Goal: Information Seeking & Learning: Learn about a topic

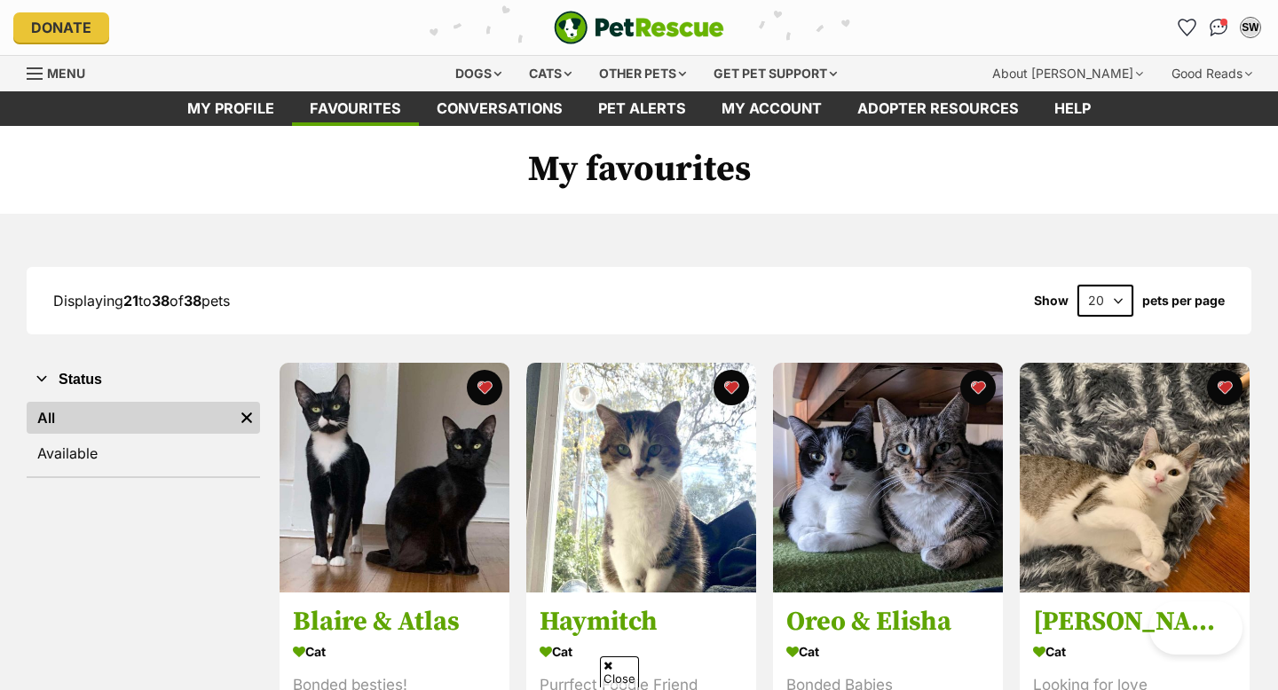
scroll to position [1546, 0]
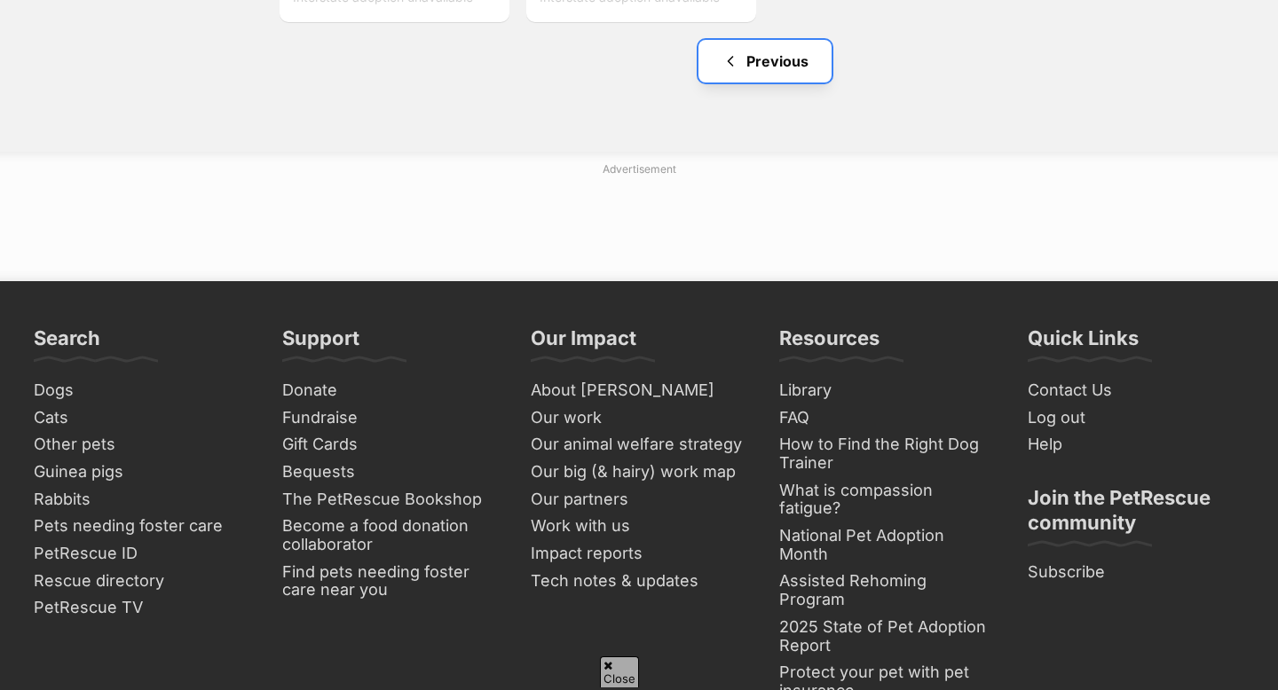
click at [753, 68] on link "Previous" at bounding box center [764, 61] width 133 height 43
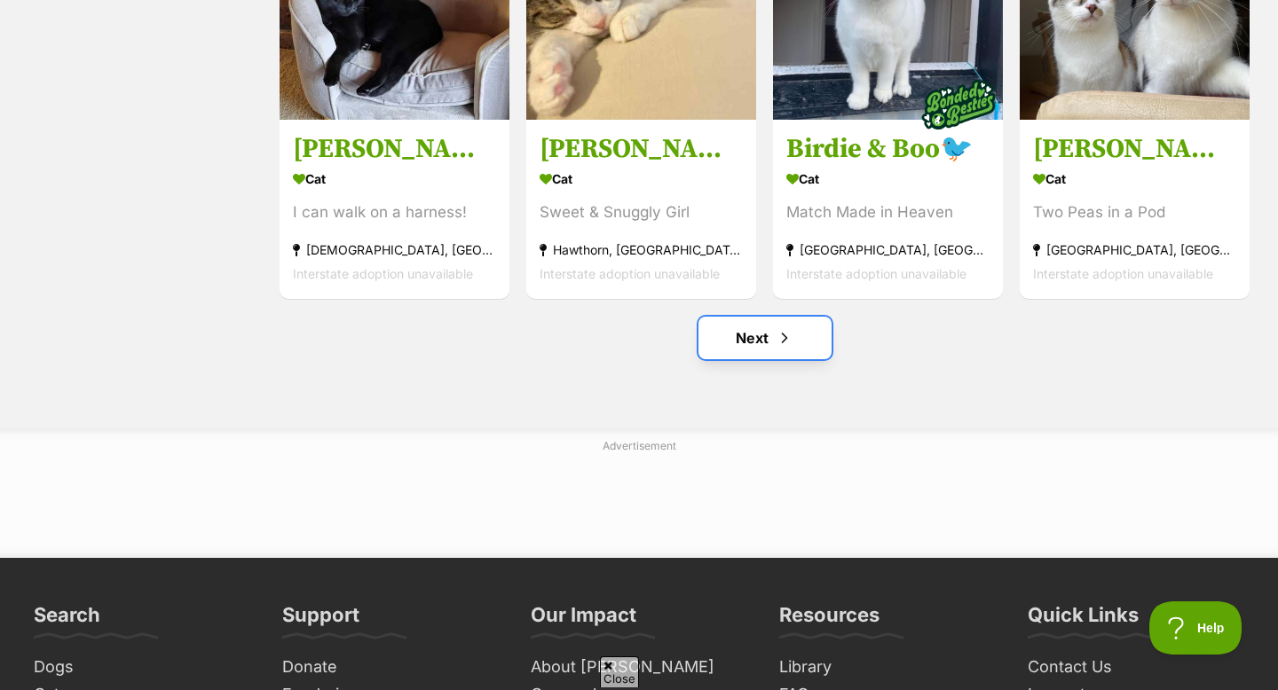
click at [786, 349] on span "Next page" at bounding box center [785, 337] width 18 height 21
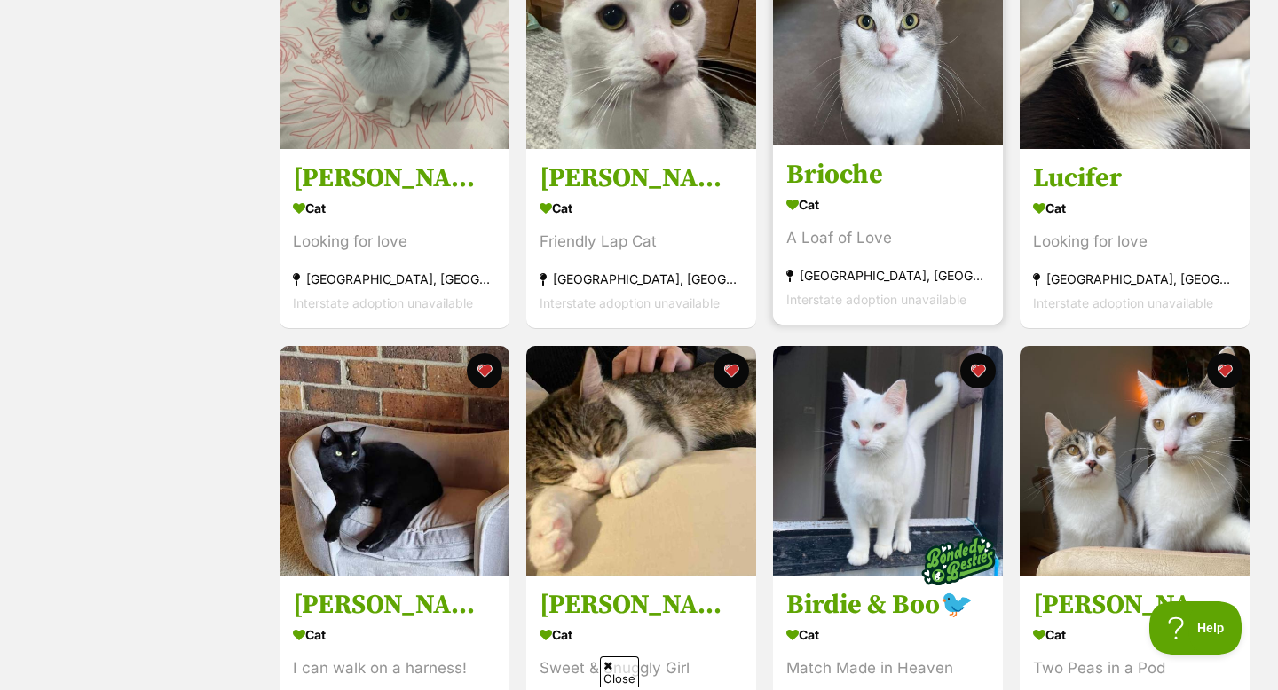
scroll to position [1724, 0]
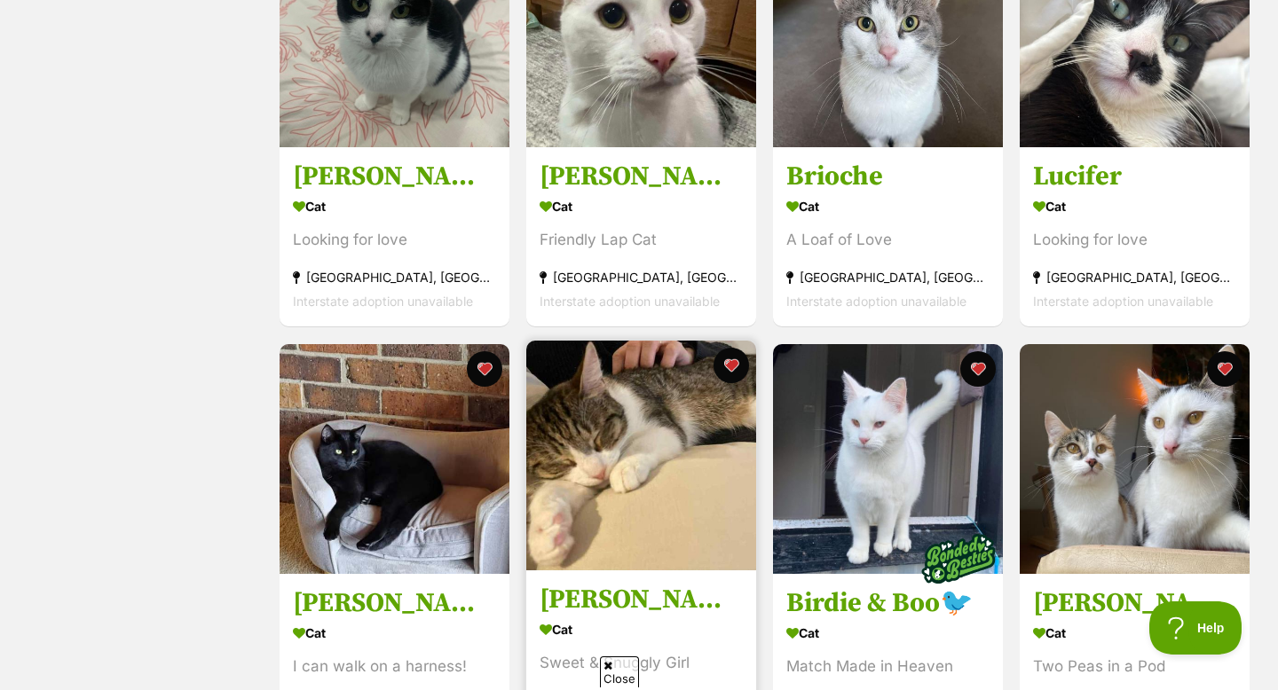
click at [638, 484] on img at bounding box center [641, 456] width 230 height 230
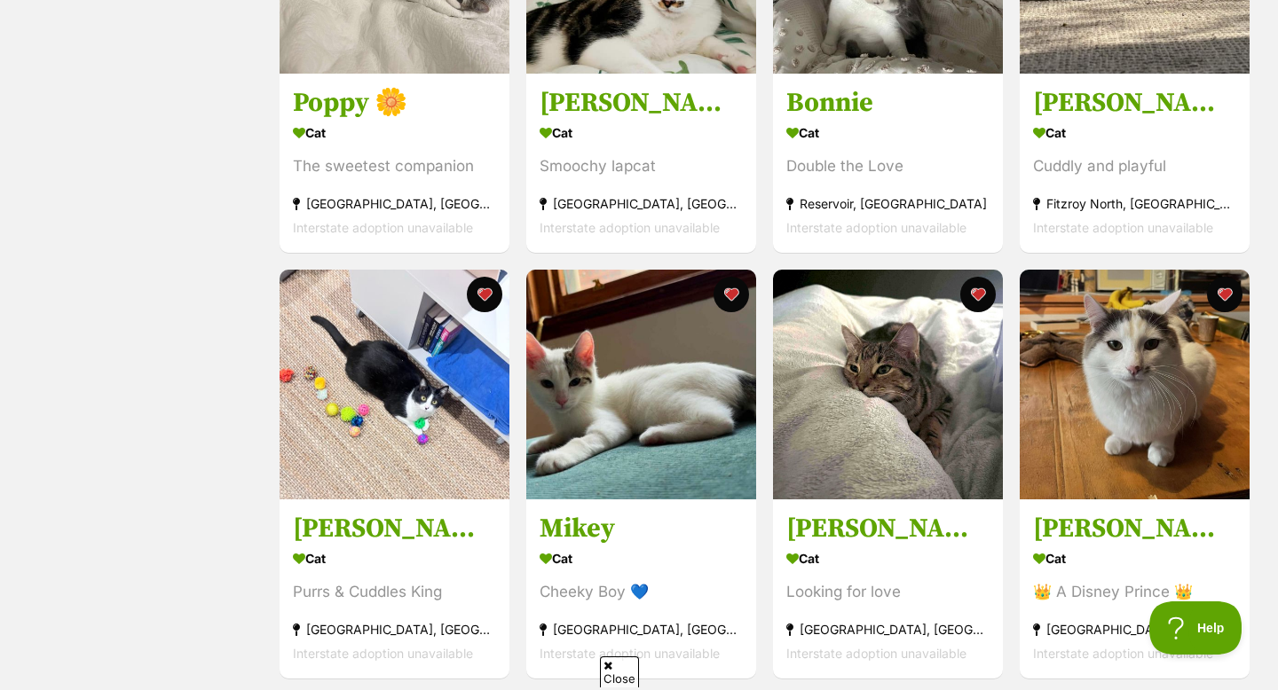
scroll to position [937, 0]
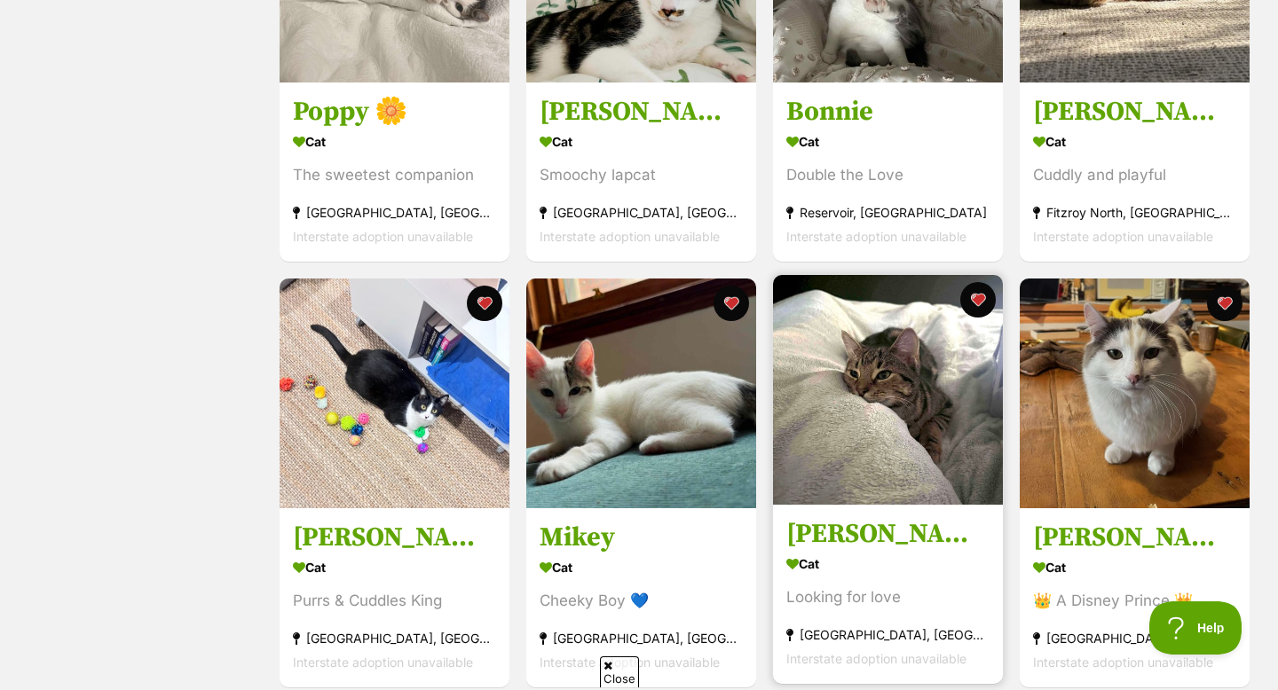
click at [896, 409] on img at bounding box center [888, 390] width 230 height 230
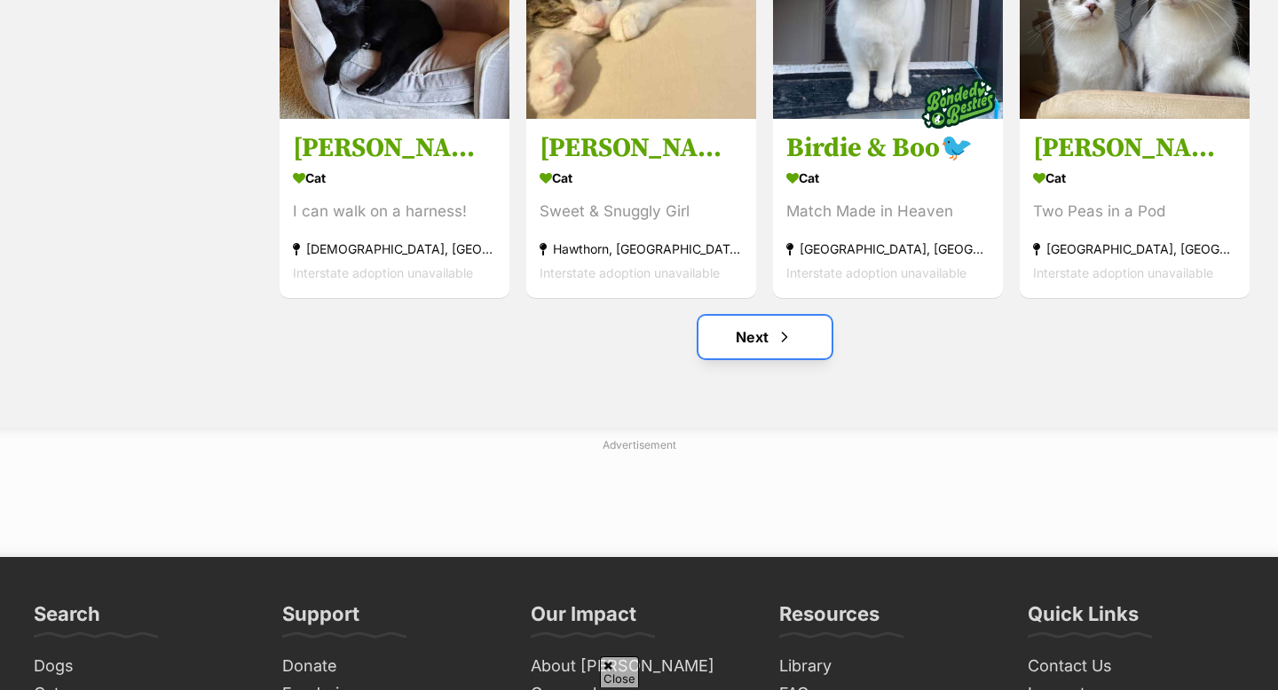
scroll to position [2180, 0]
click at [751, 355] on link "Next" at bounding box center [764, 337] width 133 height 43
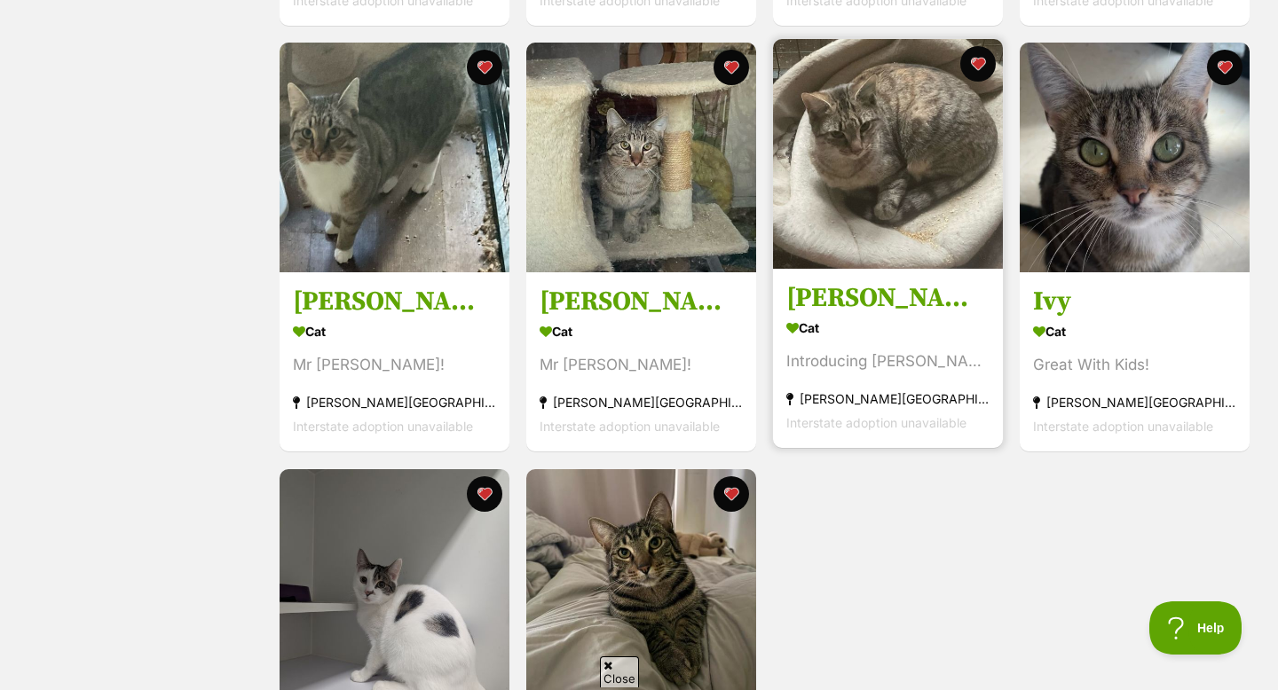
scroll to position [1600, 0]
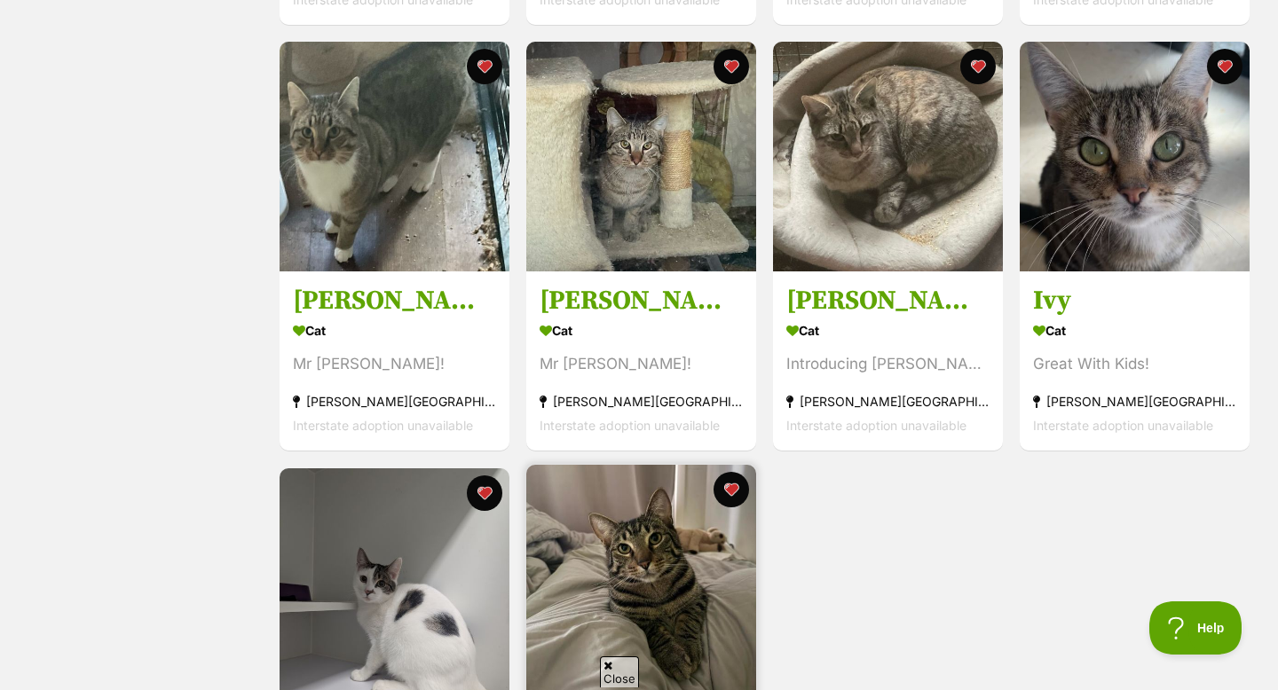
click at [628, 601] on img at bounding box center [641, 580] width 230 height 230
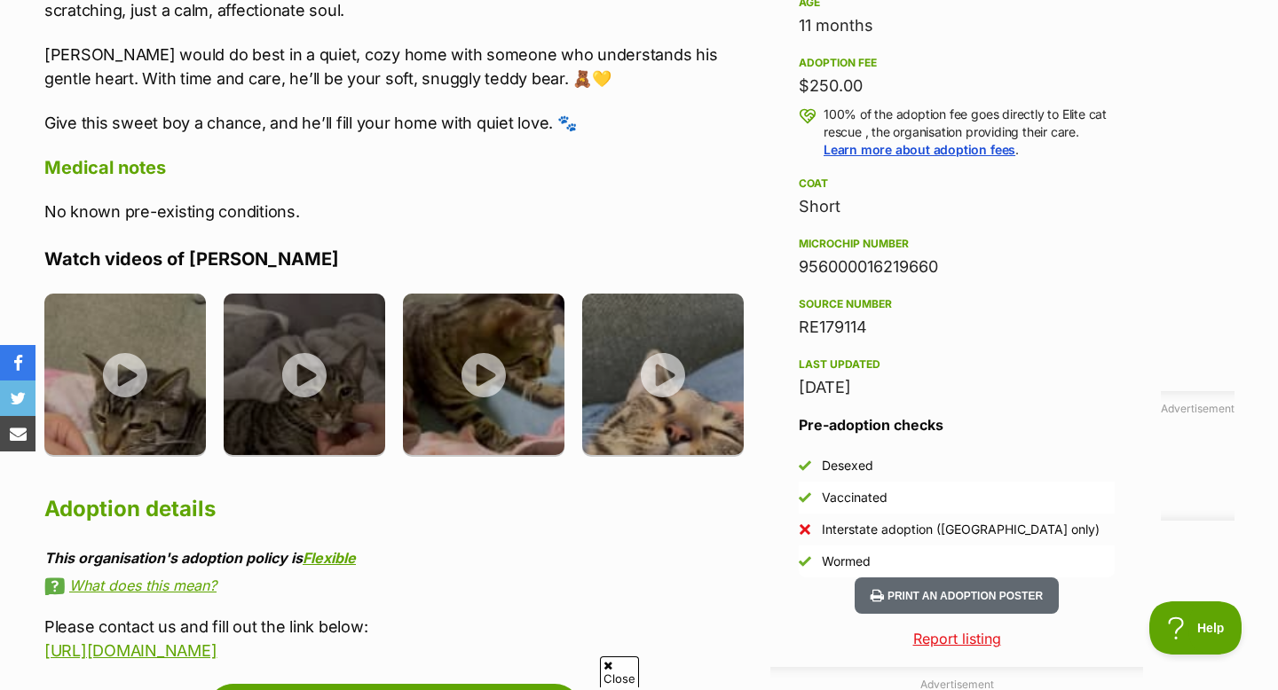
scroll to position [1408, 0]
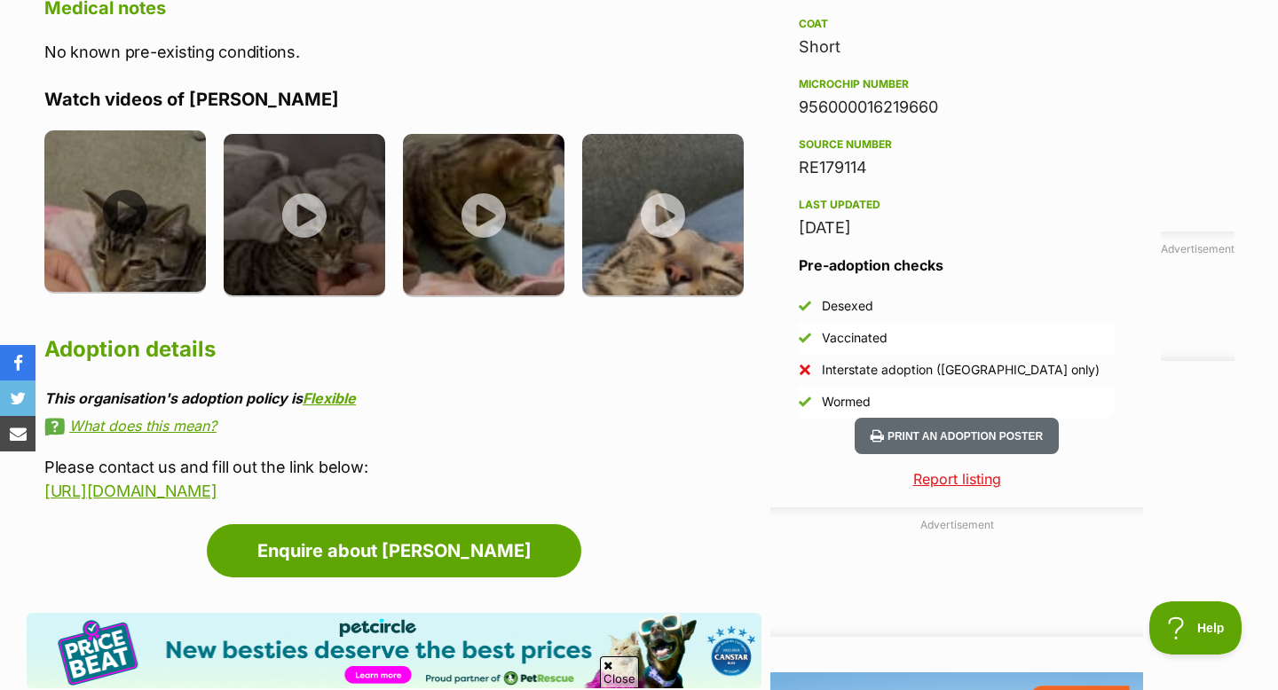
click at [137, 226] on img at bounding box center [125, 211] width 162 height 162
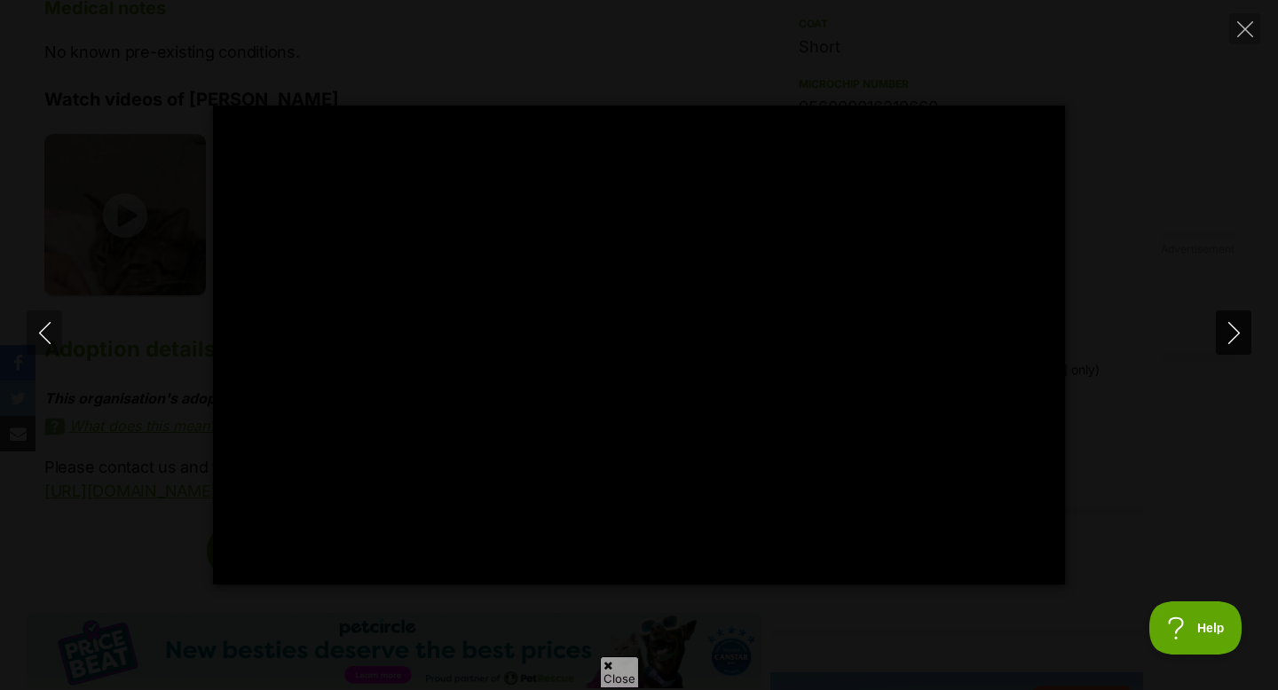
click at [1235, 330] on icon "Next" at bounding box center [1234, 333] width 22 height 22
type input "17.16"
click at [1234, 331] on icon "Next" at bounding box center [1234, 333] width 22 height 22
type input "23.66"
click at [1234, 331] on icon "Next" at bounding box center [1234, 333] width 22 height 22
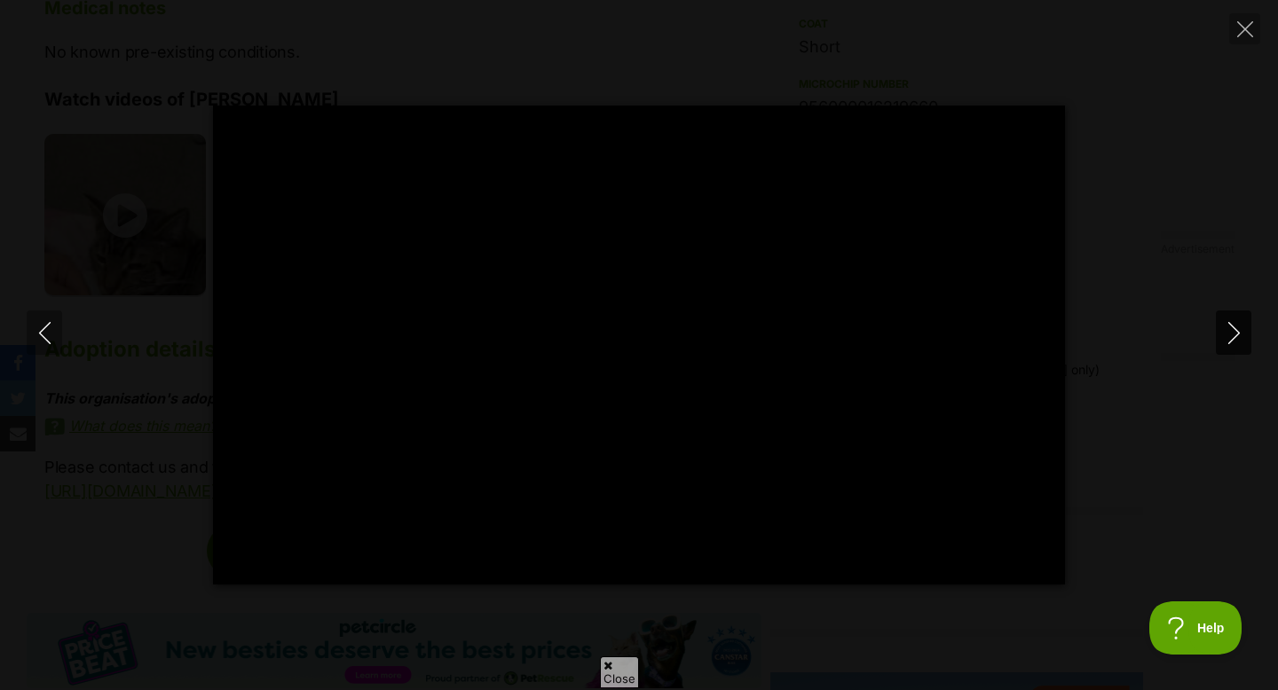
type input "7.73"
click at [1247, 21] on icon "Close" at bounding box center [1245, 29] width 16 height 16
type input "13.74"
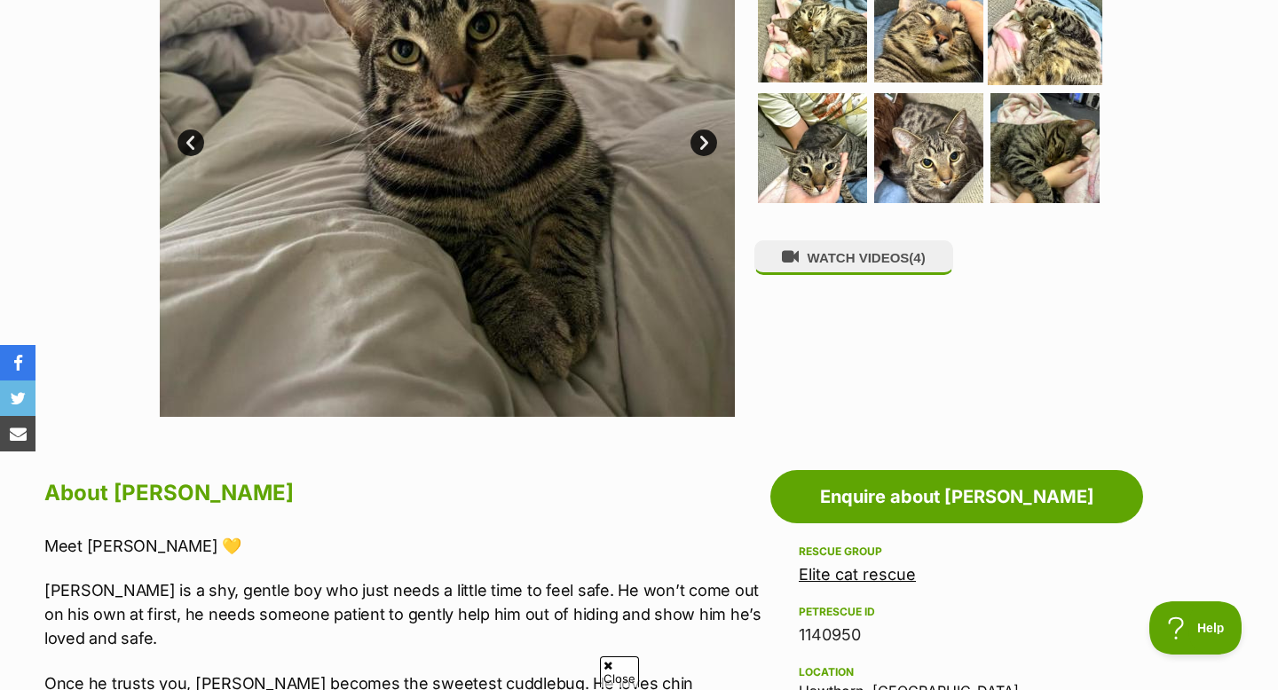
scroll to position [522, 0]
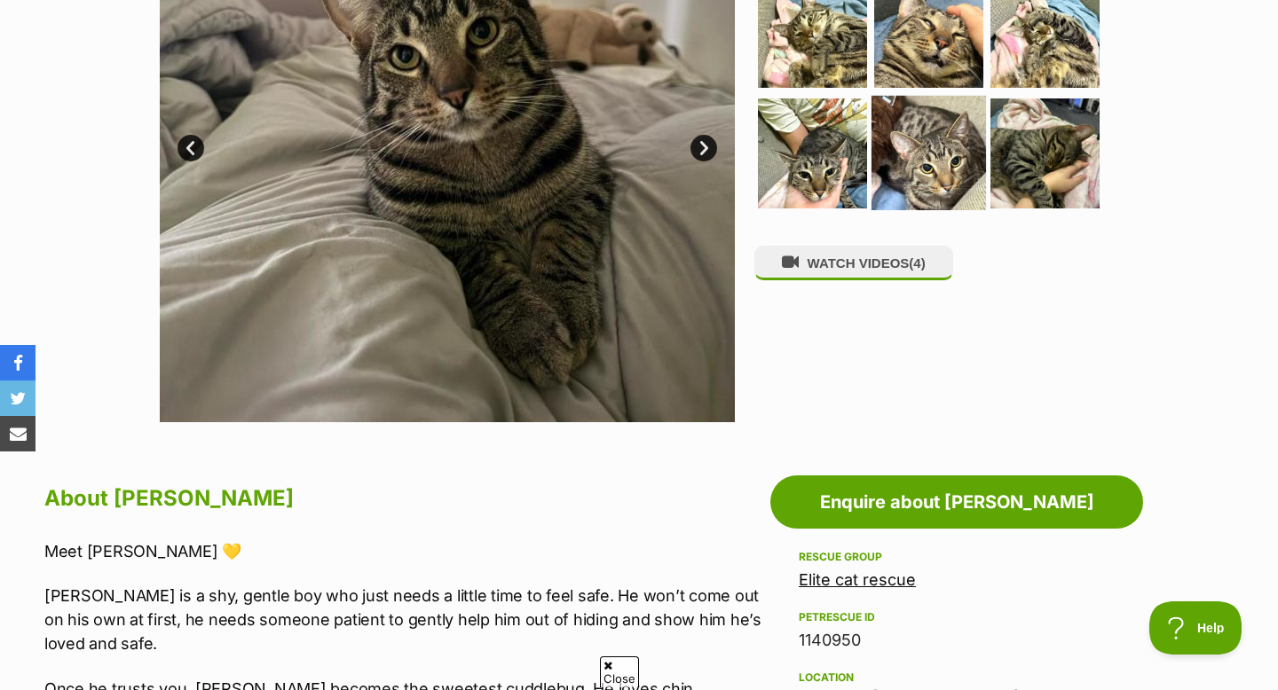
click at [888, 106] on img at bounding box center [929, 153] width 114 height 114
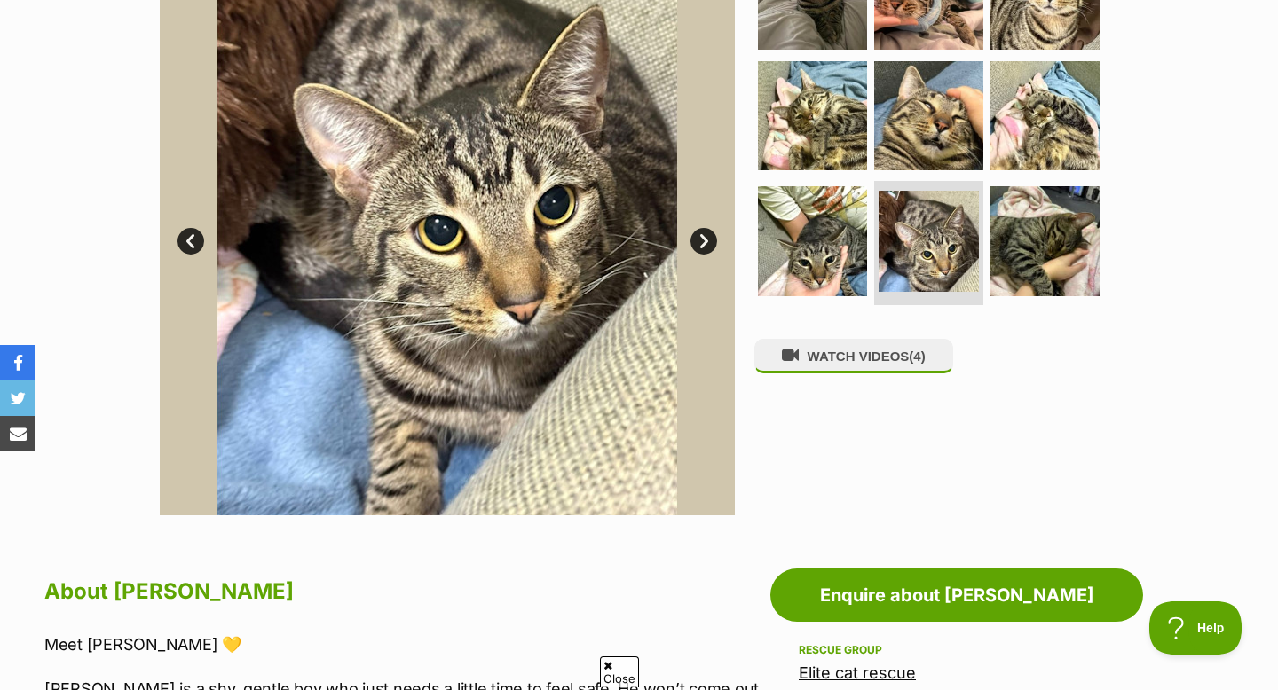
scroll to position [414, 0]
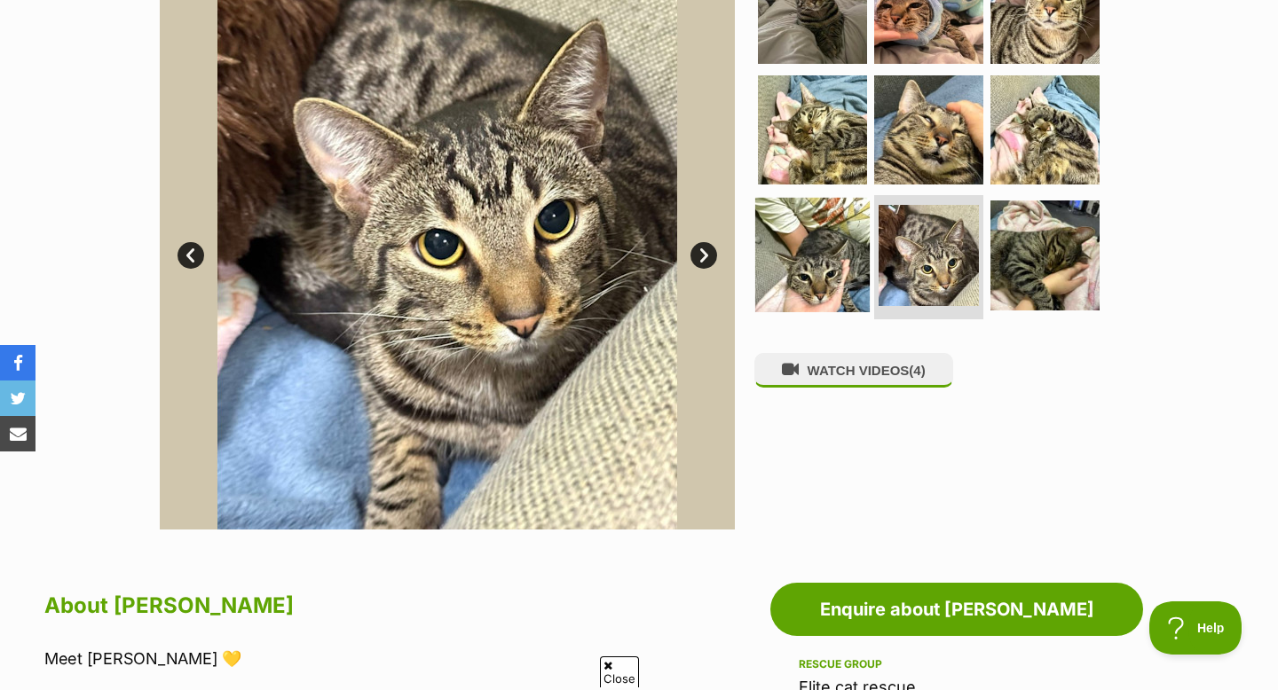
click at [804, 236] on img at bounding box center [812, 255] width 114 height 114
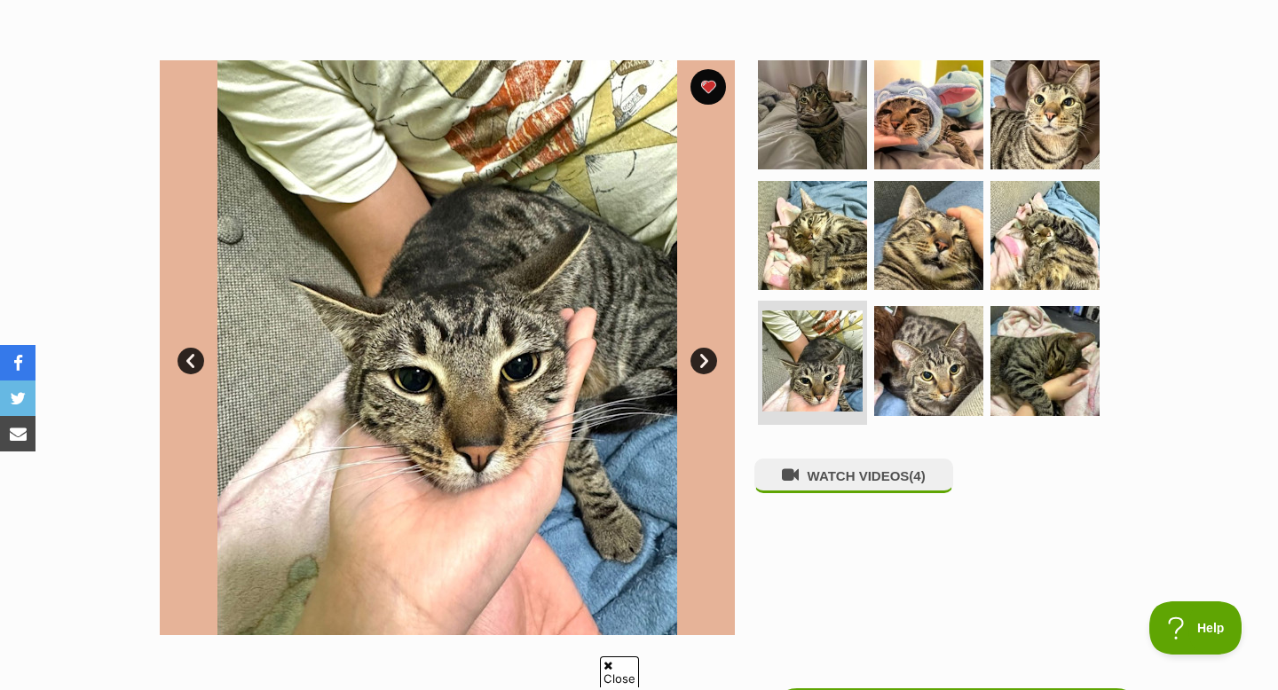
scroll to position [0, 0]
click at [715, 354] on link "Next" at bounding box center [703, 361] width 27 height 27
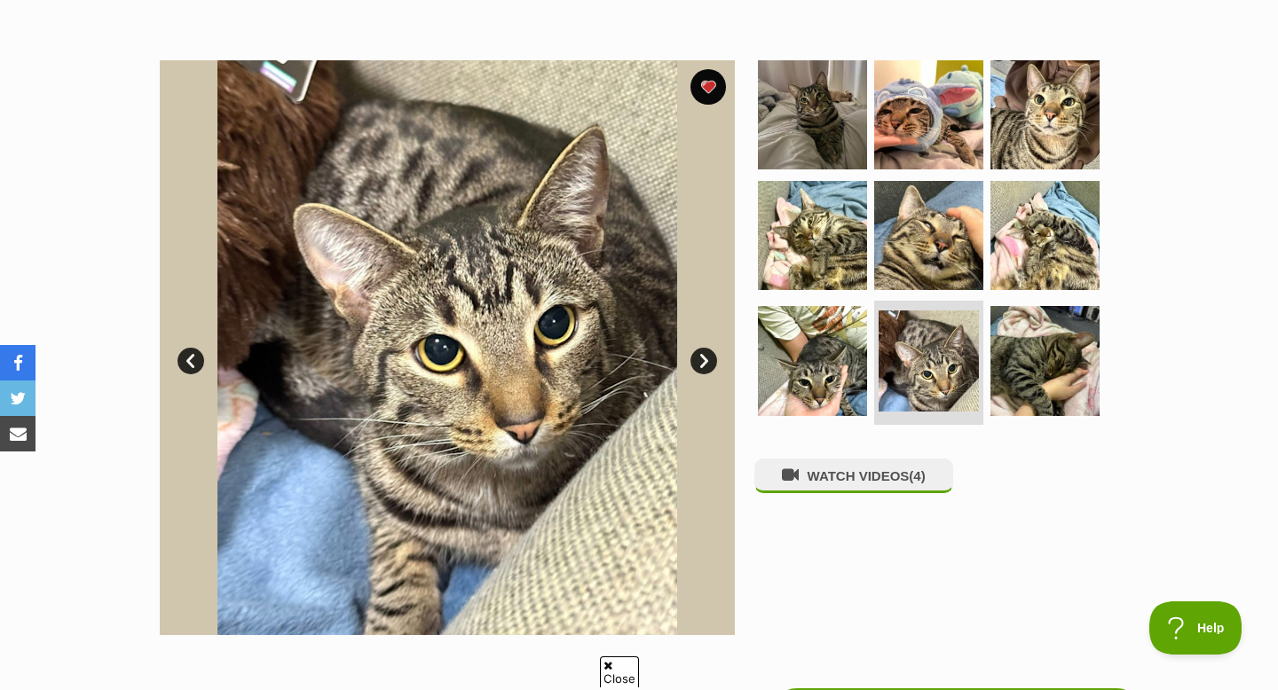
click at [715, 354] on img at bounding box center [447, 347] width 575 height 575
click at [703, 358] on link "Next" at bounding box center [703, 361] width 27 height 27
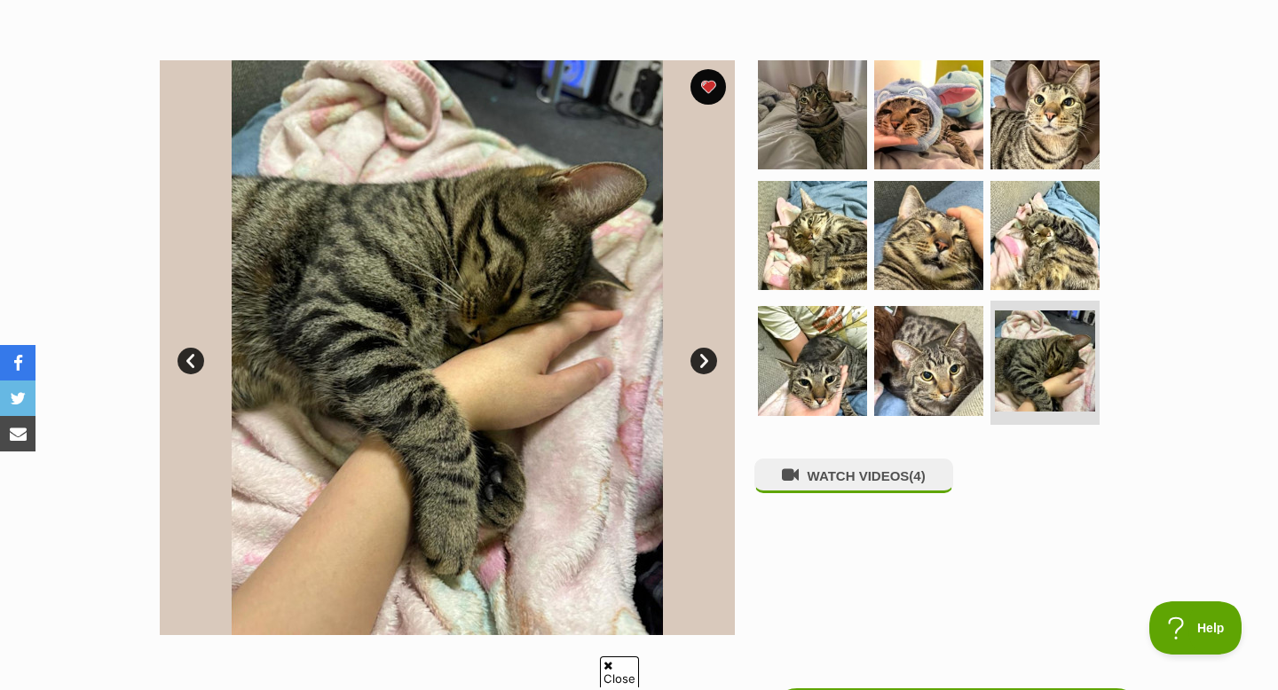
click at [703, 358] on link "Next" at bounding box center [703, 361] width 27 height 27
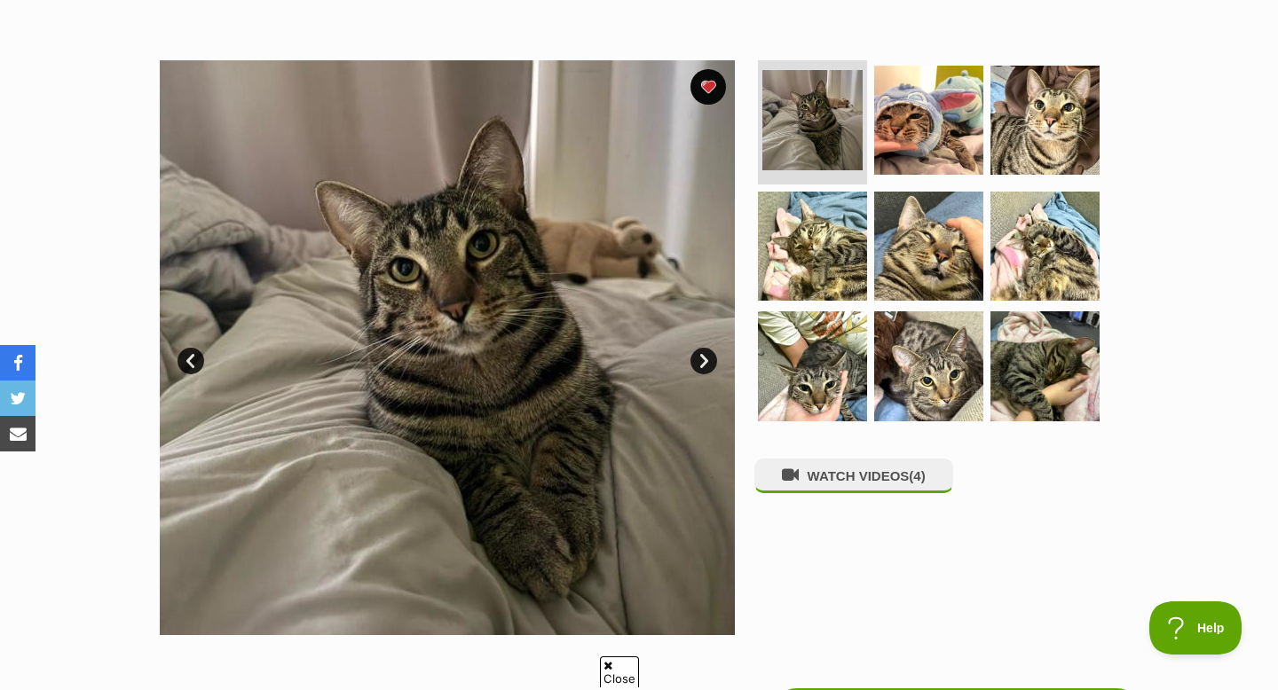
click at [703, 358] on link "Next" at bounding box center [703, 361] width 27 height 27
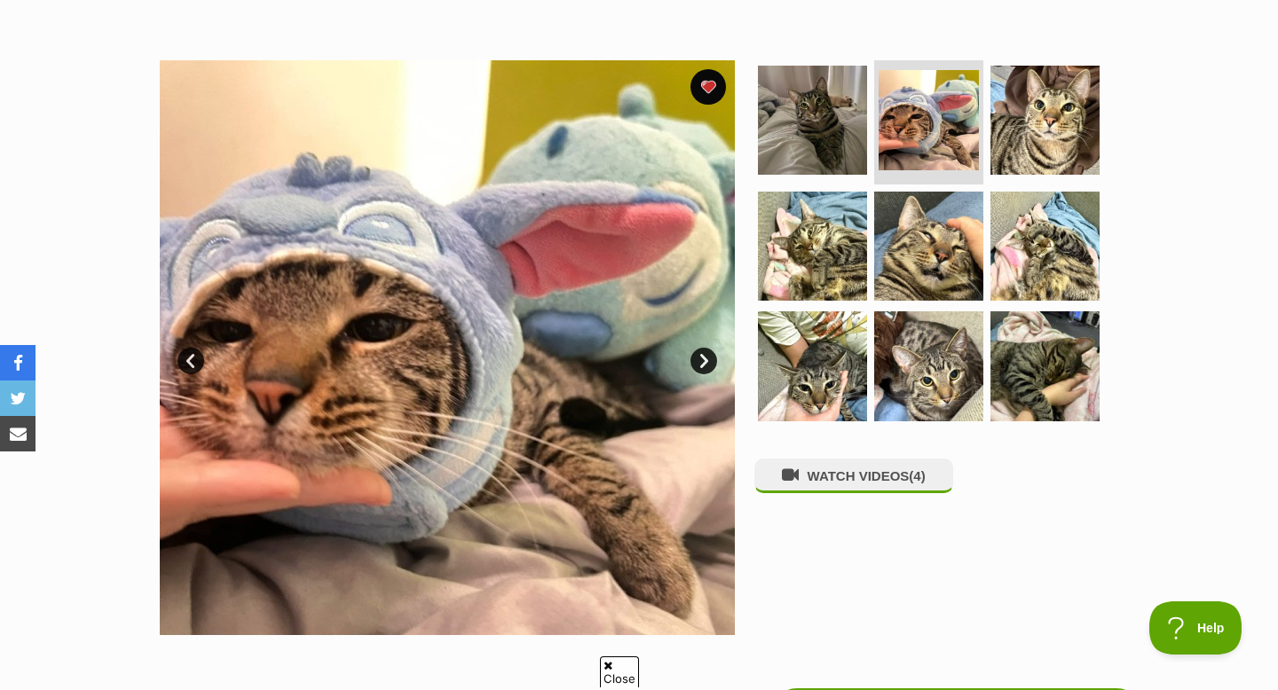
click at [703, 359] on link "Next" at bounding box center [703, 361] width 27 height 27
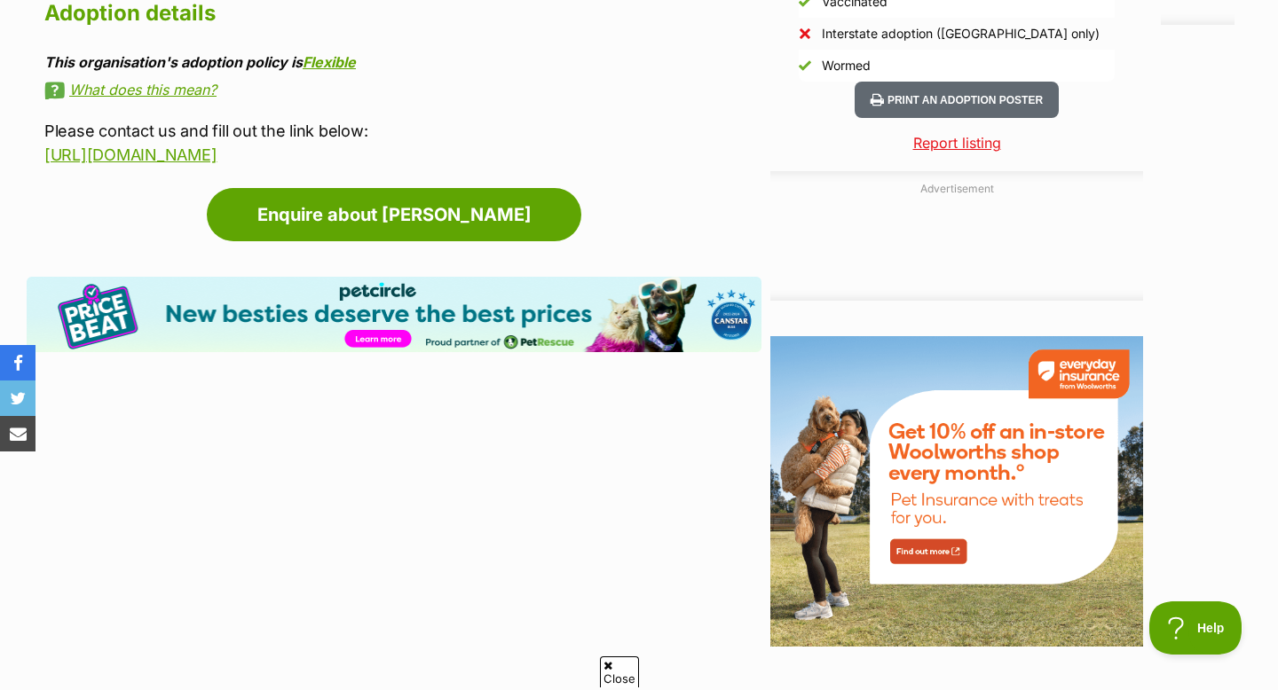
scroll to position [1747, 0]
